Goal: Transaction & Acquisition: Purchase product/service

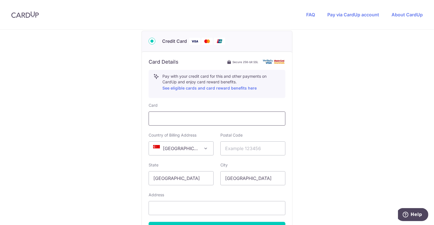
scroll to position [281, 0]
click at [231, 151] on input "text" at bounding box center [252, 148] width 65 height 14
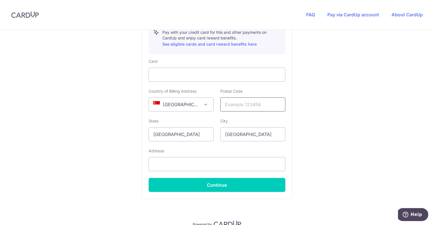
scroll to position [325, 0]
paste input "5 [PERSON_NAME]"
type input "5 [PERSON_NAME]"
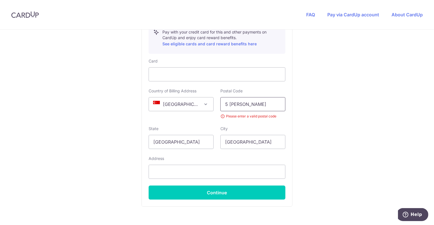
click at [262, 98] on input "5 [PERSON_NAME]" at bounding box center [252, 104] width 65 height 14
drag, startPoint x: 252, startPoint y: 104, endPoint x: 139, endPoint y: 82, distance: 114.8
type input "1"
paste input "228218"
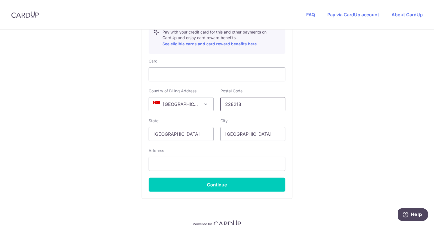
type input "228218"
click at [265, 118] on div "City [GEOGRAPHIC_DATA]" at bounding box center [252, 129] width 65 height 23
click at [177, 170] on div "Card Country of Billing Address [GEOGRAPHIC_DATA] [GEOGRAPHIC_DATA] [GEOGRAPHIC…" at bounding box center [216, 124] width 137 height 133
click at [171, 163] on input "text" at bounding box center [216, 164] width 137 height 14
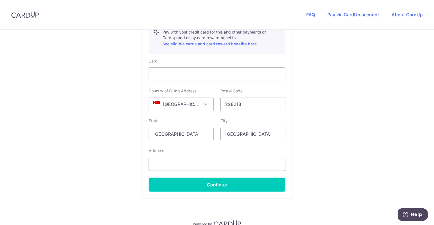
scroll to position [353, 0]
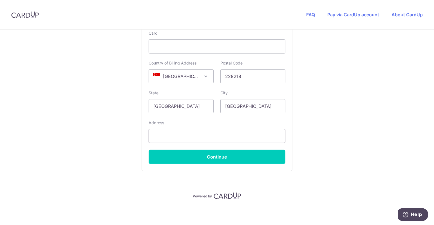
paste input "[STREET_ADDRESS]"
type input "[STREET_ADDRESS]"
type textarea "Singa"
drag, startPoint x: 221, startPoint y: 137, endPoint x: 317, endPoint y: 129, distance: 96.0
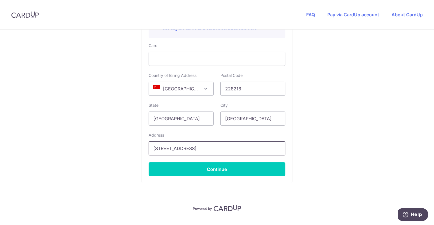
scroll to position [187, 0]
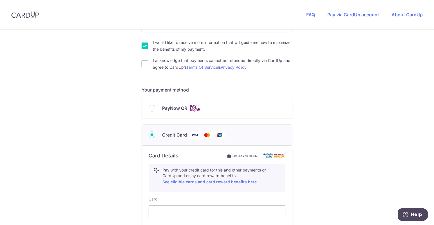
type input "[STREET_ADDRESS]"
click at [142, 64] on input "I acknowledge that payments cannot be refunded directly via CardUp and agree to…" at bounding box center [144, 63] width 7 height 7
checkbox input "true"
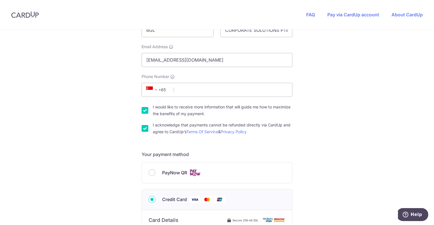
scroll to position [122, 0]
click at [253, 93] on input "Phone Number" at bounding box center [216, 91] width 151 height 14
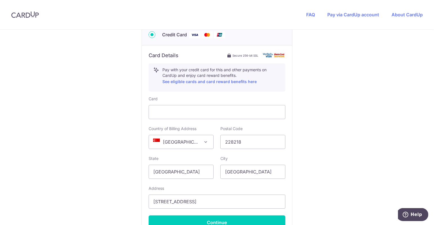
scroll to position [353, 0]
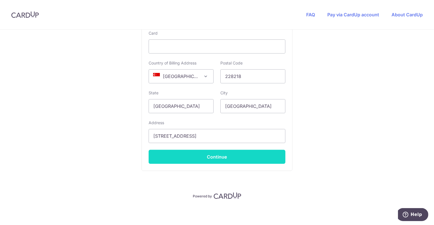
click at [218, 157] on button "Continue" at bounding box center [216, 157] width 137 height 14
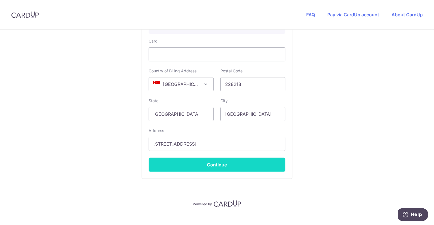
scroll to position [85, 0]
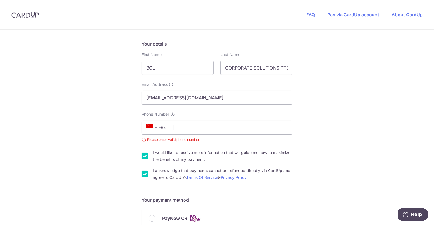
click at [419, 87] on div "You are paying Biz Square Pte. Ltd. Biz Square Pte. Ltd. uses CardUp to accept …" at bounding box center [217, 222] width 434 height 556
click at [227, 130] on input "Phone Number" at bounding box center [216, 127] width 151 height 14
paste input "6978 6138"
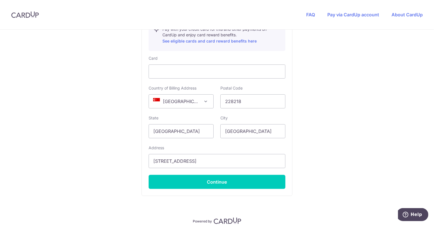
scroll to position [353, 0]
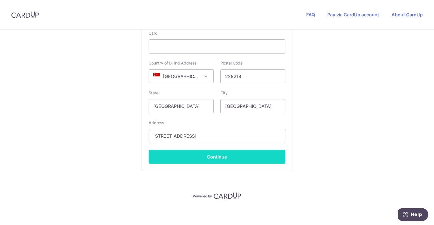
type input "6978 6138"
click at [200, 156] on button "Continue" at bounding box center [216, 157] width 137 height 14
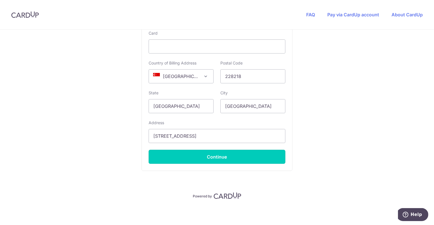
type input "**** 9712"
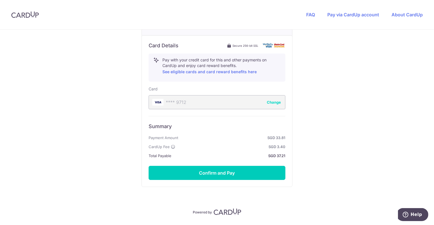
scroll to position [313, 0]
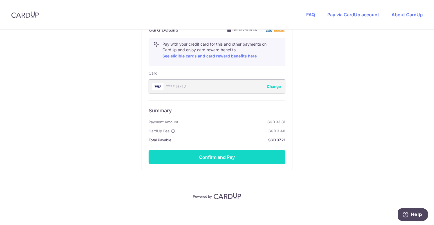
click at [259, 156] on button "Confirm and Pay" at bounding box center [216, 157] width 137 height 14
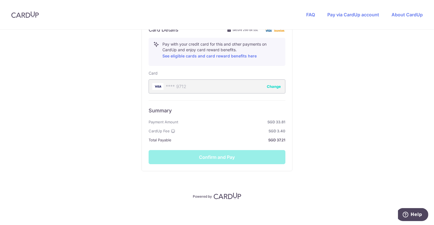
click at [242, 153] on div "Summary Payment Amount SGD 33.81 CardUp Fee SGD 3.40 Total Payable SGD 37.21 Co…" at bounding box center [216, 132] width 137 height 64
